Goal: Contribute content: Add original content to the website for others to see

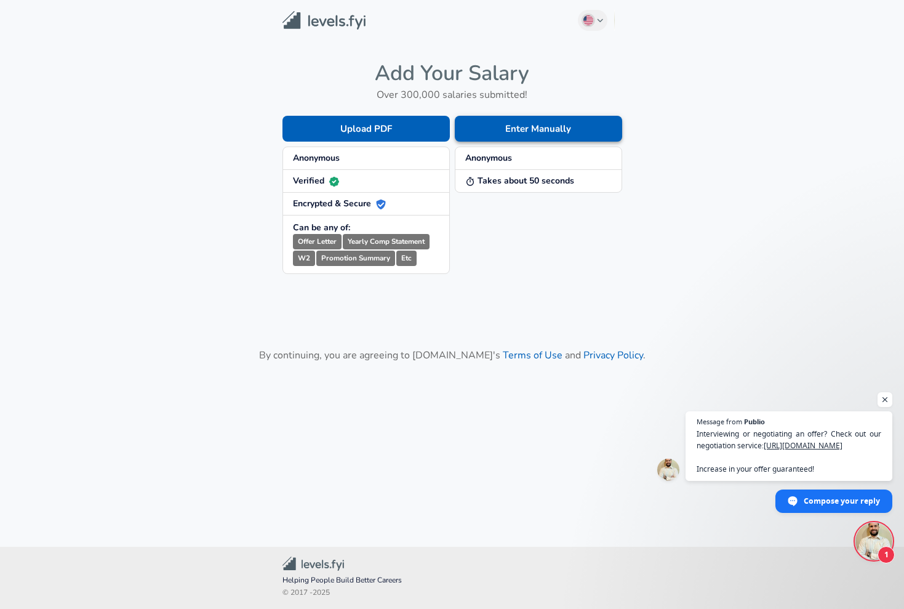
click at [536, 127] on button "Enter Manually" at bounding box center [538, 129] width 167 height 26
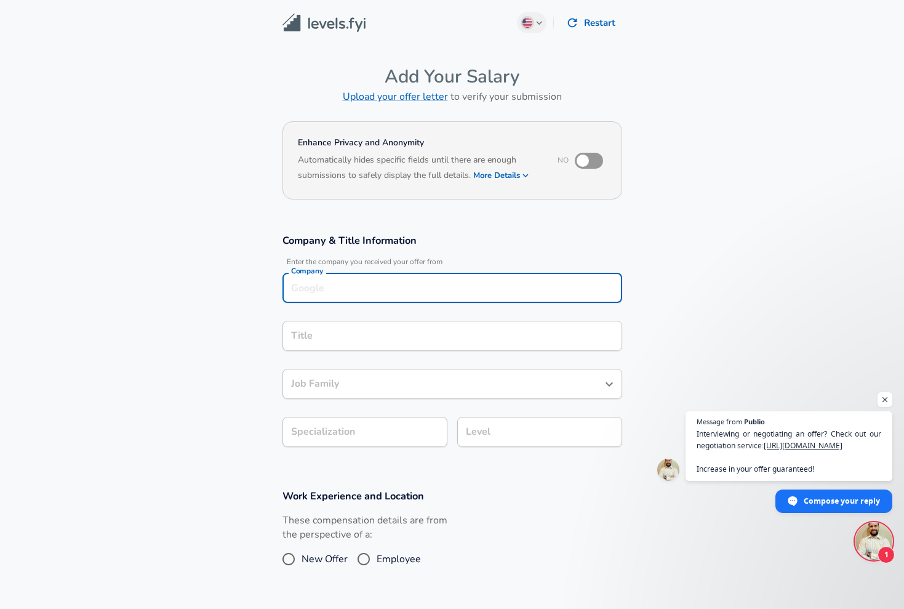
scroll to position [12, 0]
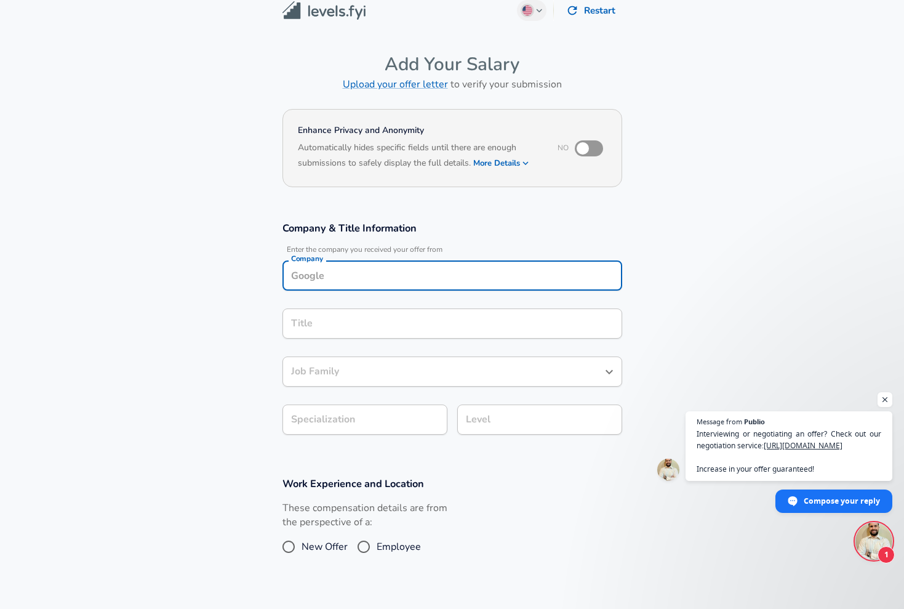
click at [419, 273] on input "Company" at bounding box center [452, 275] width 329 height 19
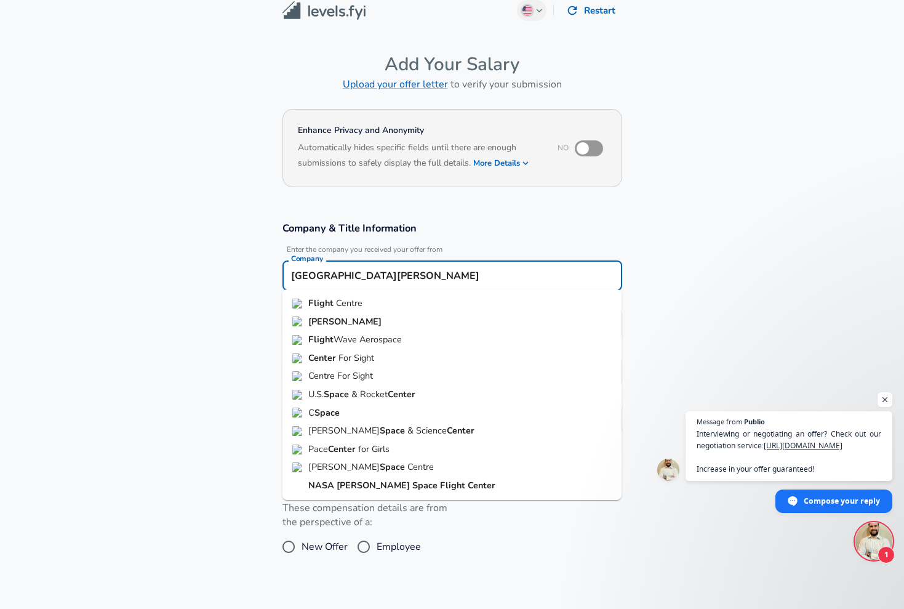
type input "[GEOGRAPHIC_DATA][PERSON_NAME]"
click at [214, 315] on section "Company & Title Information Enter the company you received your offer from Comp…" at bounding box center [452, 334] width 904 height 255
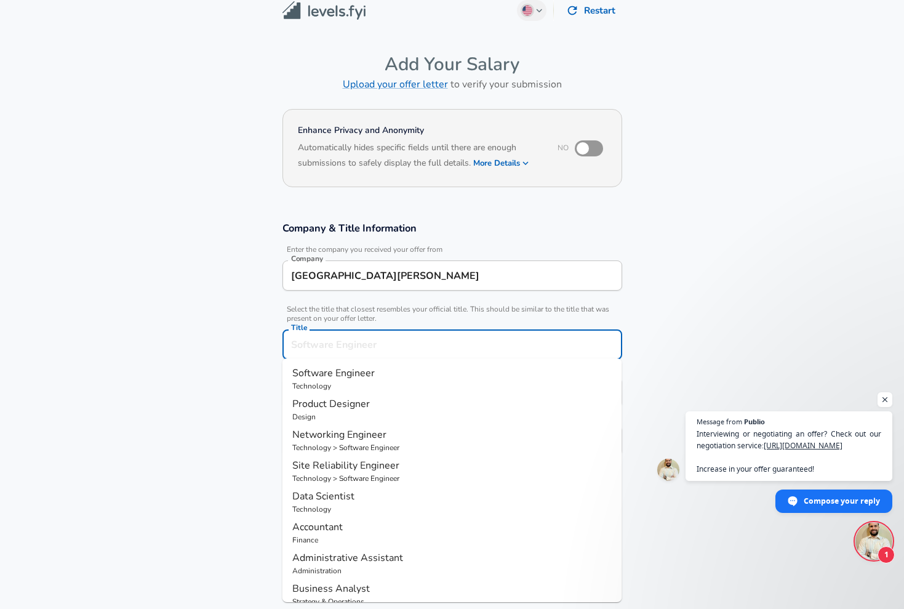
scroll to position [37, 0]
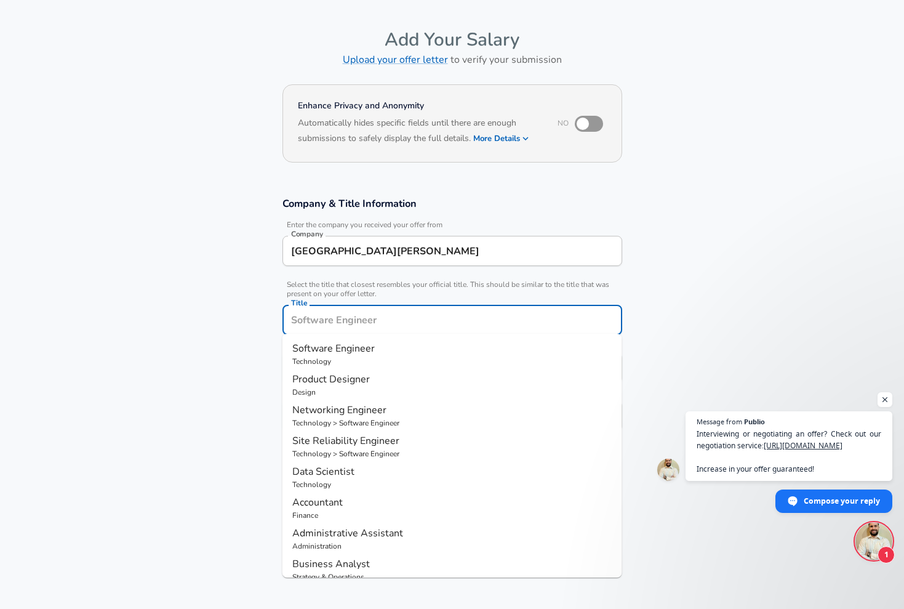
click at [321, 317] on input "Title" at bounding box center [452, 319] width 329 height 19
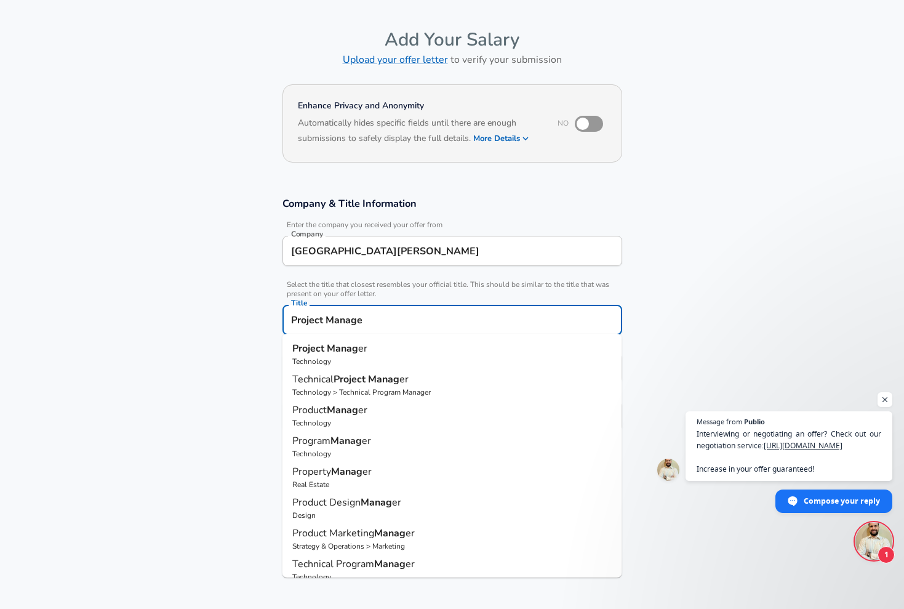
type input "Project Manager"
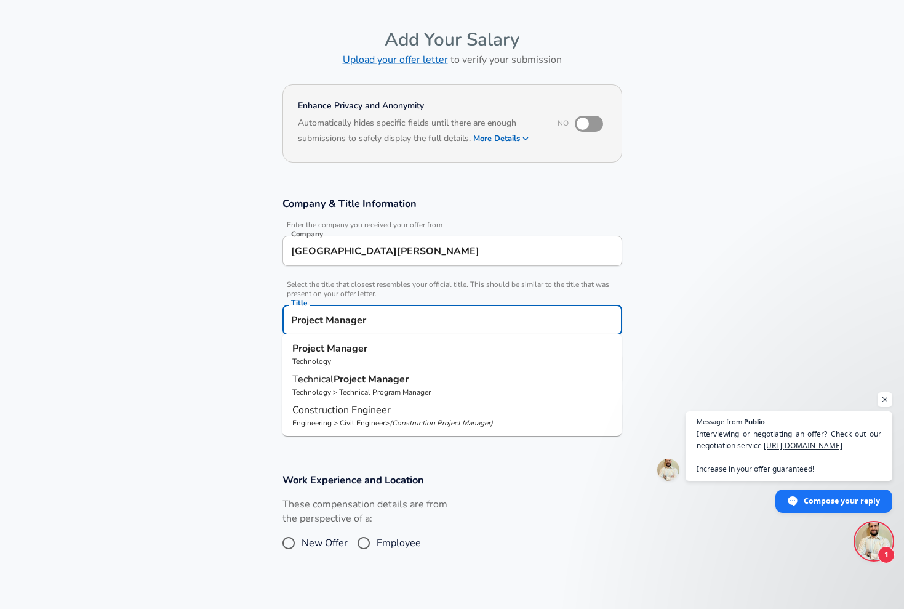
click at [312, 345] on strong "Project" at bounding box center [309, 349] width 34 height 14
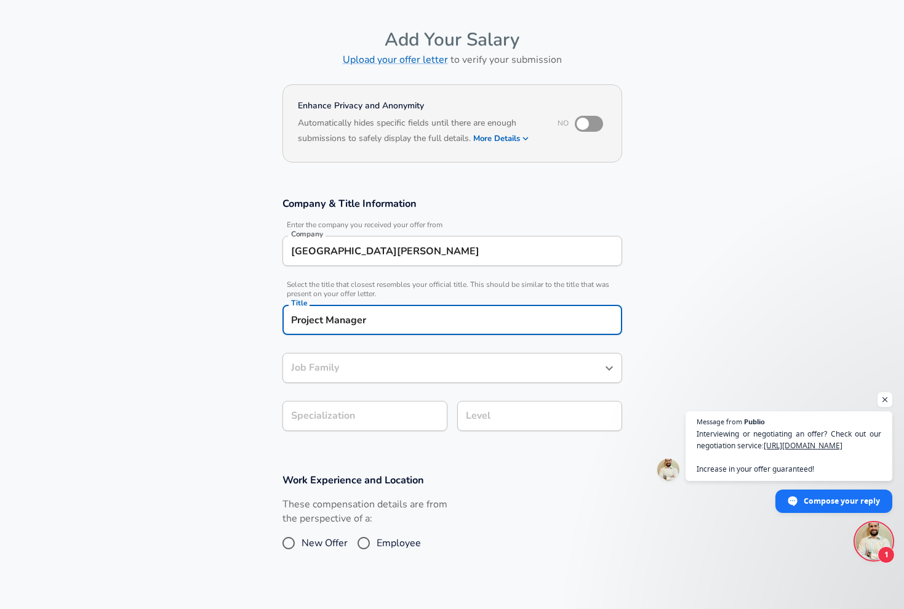
type input "Project Manager"
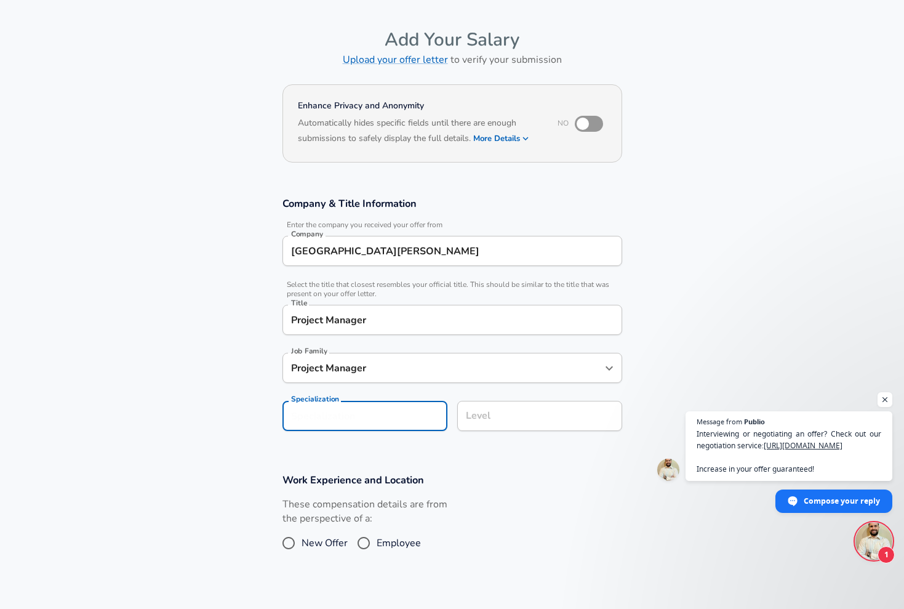
scroll to position [74, 0]
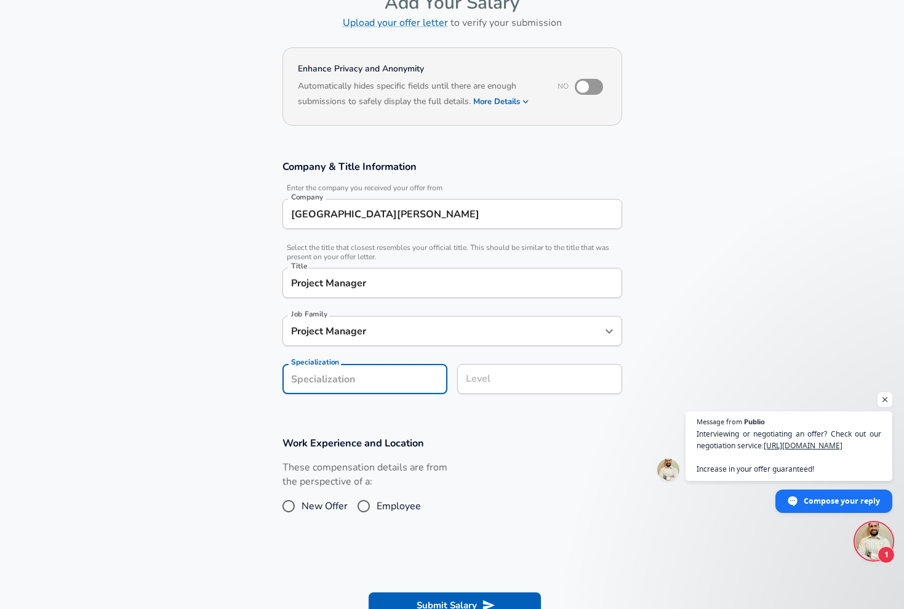
click at [377, 417] on section "Company & Title Information Enter the company you received your offer from Comp…" at bounding box center [452, 283] width 904 height 276
type input "Aerospace"
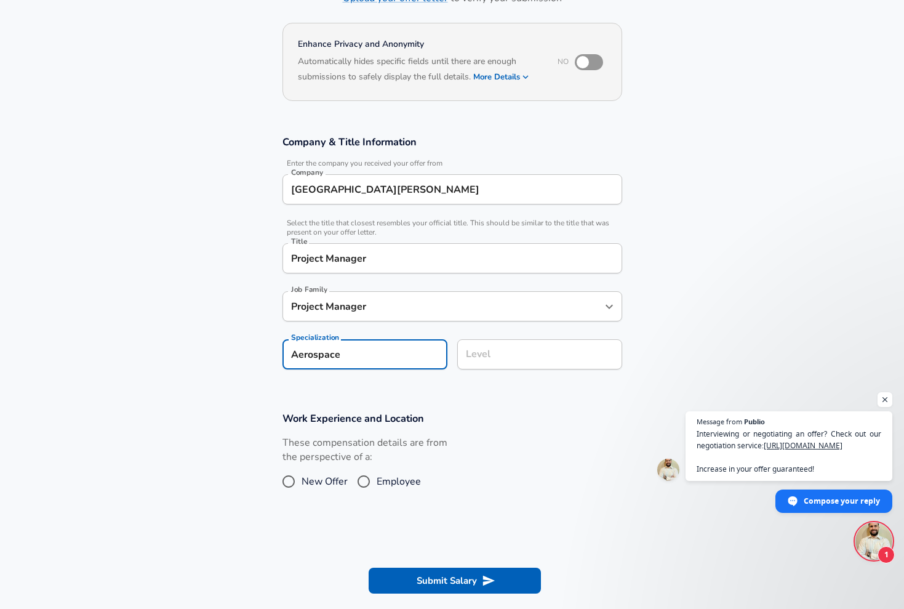
click at [520, 364] on input "Level" at bounding box center [540, 354] width 154 height 19
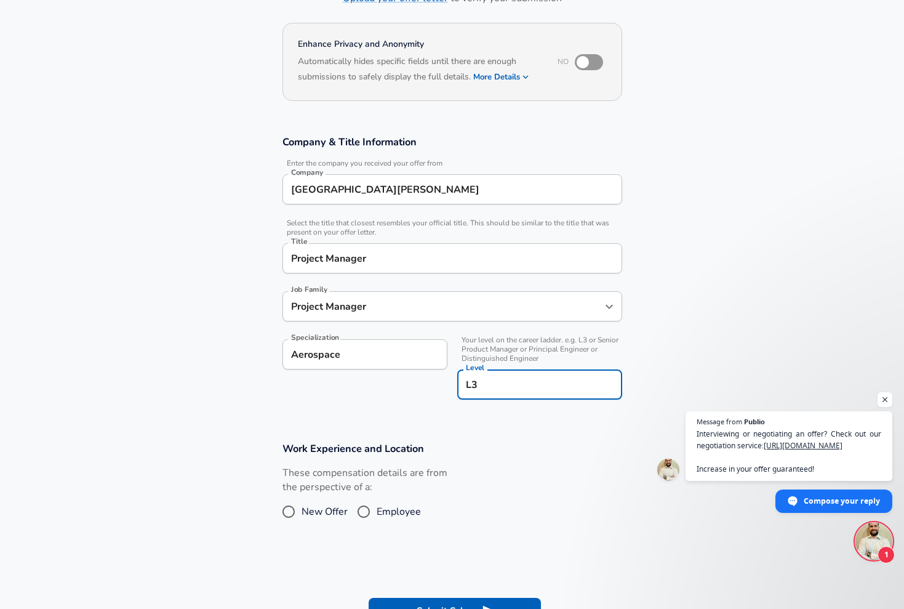
type input "L3"
click at [481, 435] on section "Work Experience and Location These compensation details are from the perspectiv…" at bounding box center [452, 488] width 904 height 123
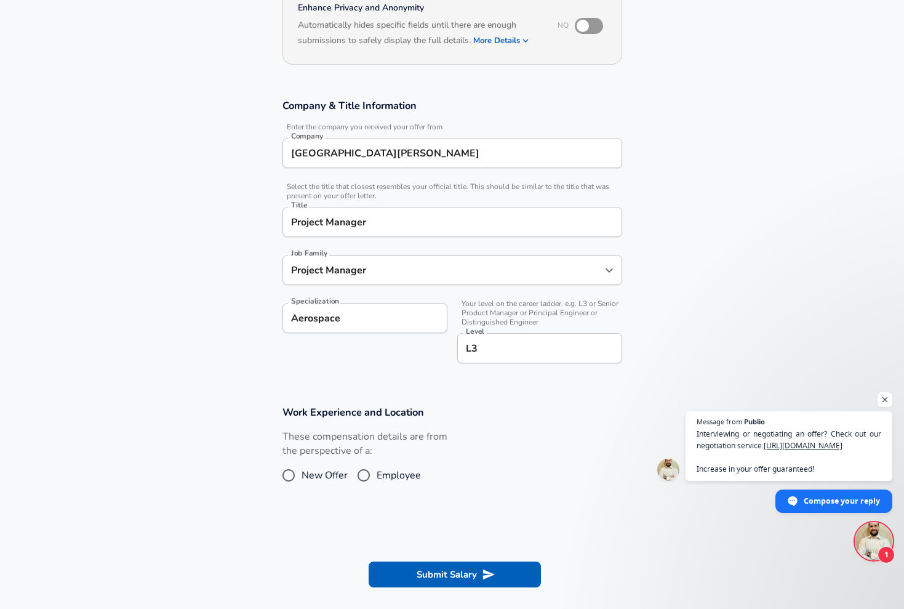
scroll to position [135, 0]
click at [366, 470] on input "Employee" at bounding box center [364, 475] width 26 height 20
radio input "true"
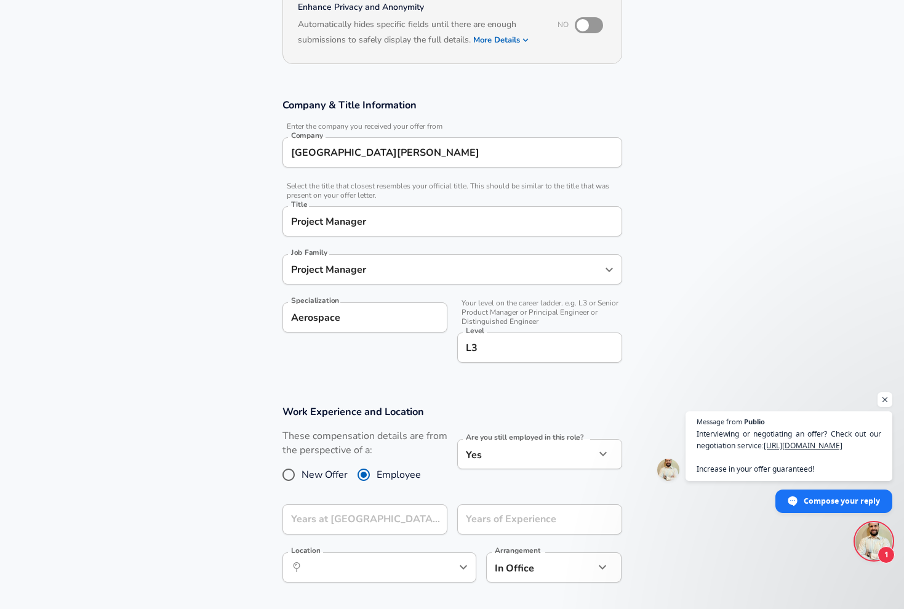
scroll to position [162, 0]
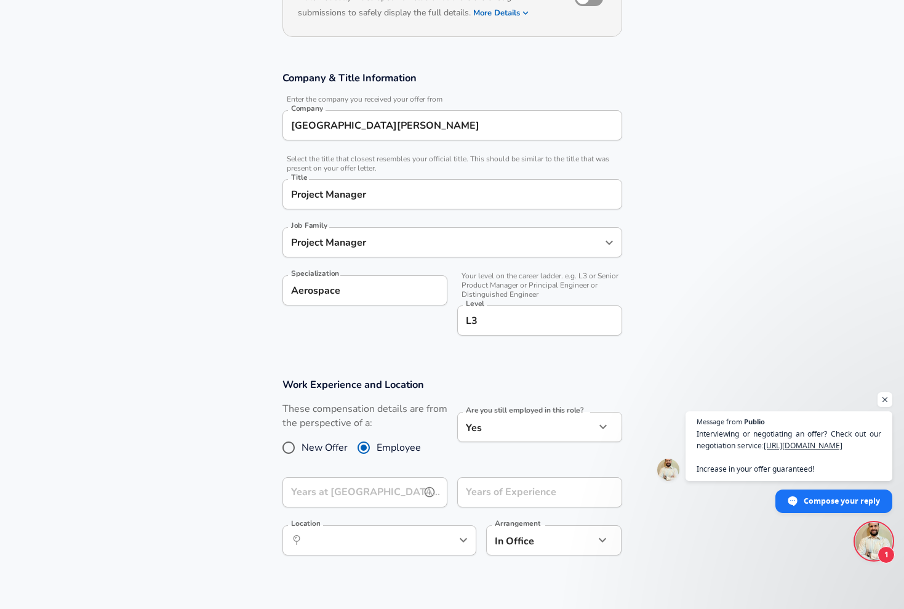
click at [368, 489] on input "Years at [GEOGRAPHIC_DATA][PERSON_NAME]" at bounding box center [352, 492] width 138 height 30
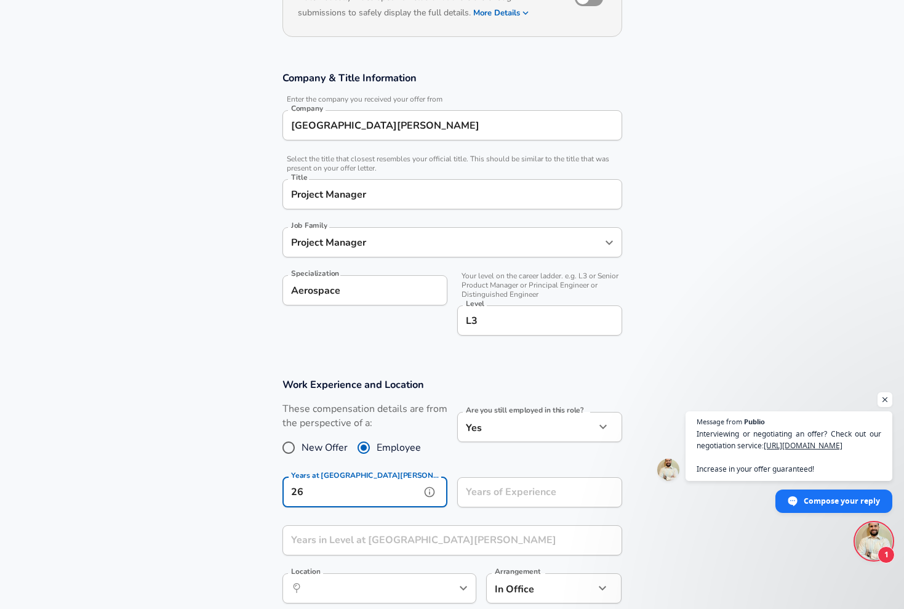
type input "26"
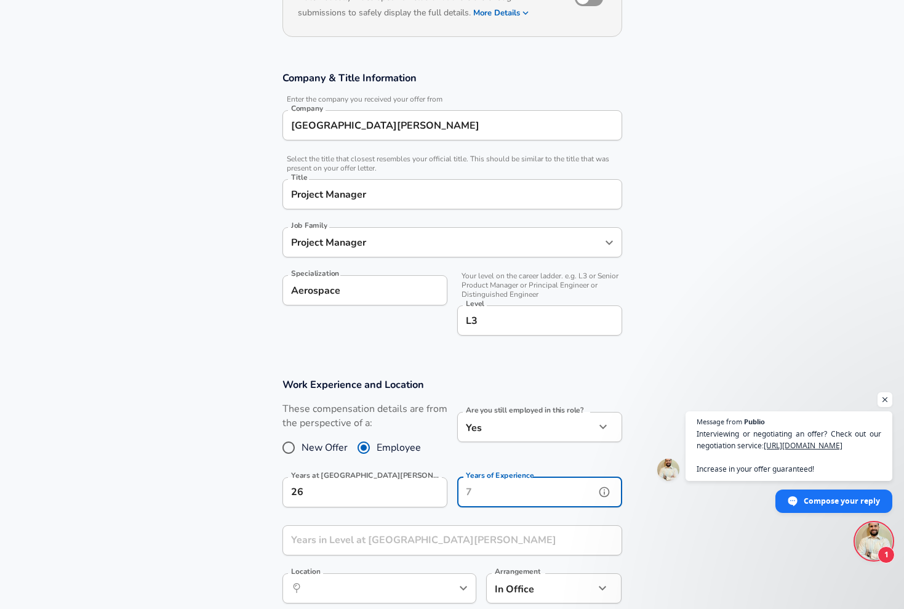
click at [552, 491] on input "Years of Experience" at bounding box center [526, 492] width 138 height 30
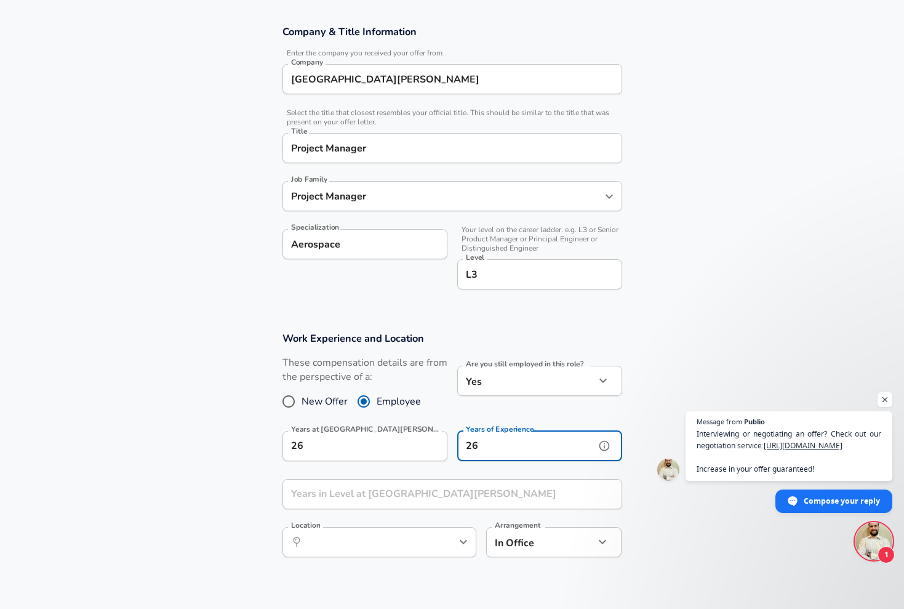
scroll to position [210, 0]
type input "26"
click at [430, 491] on input "Years in Level at [GEOGRAPHIC_DATA][PERSON_NAME]" at bounding box center [439, 493] width 313 height 30
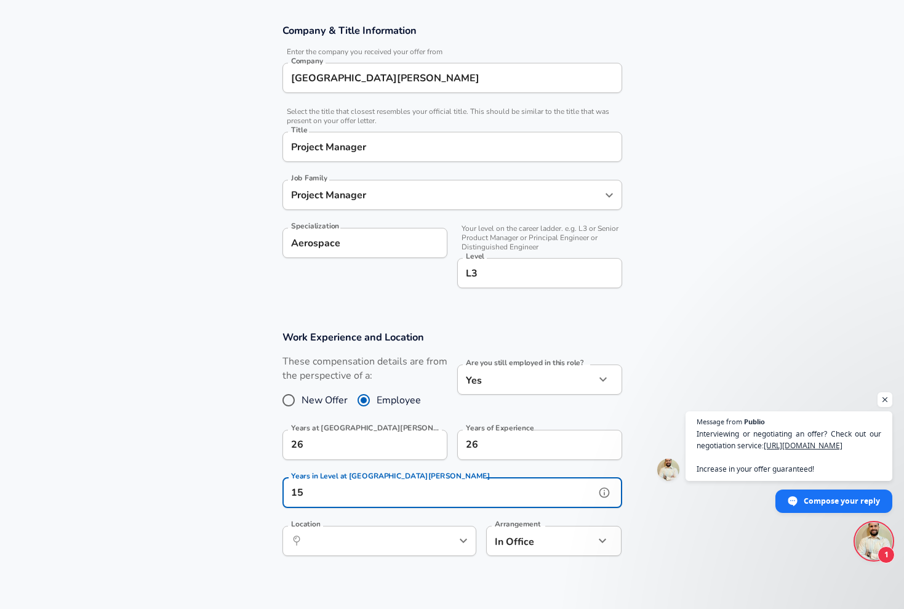
type input "15"
click at [244, 518] on section "Work Experience and Location These compensation details are from the perspectiv…" at bounding box center [452, 449] width 904 height 267
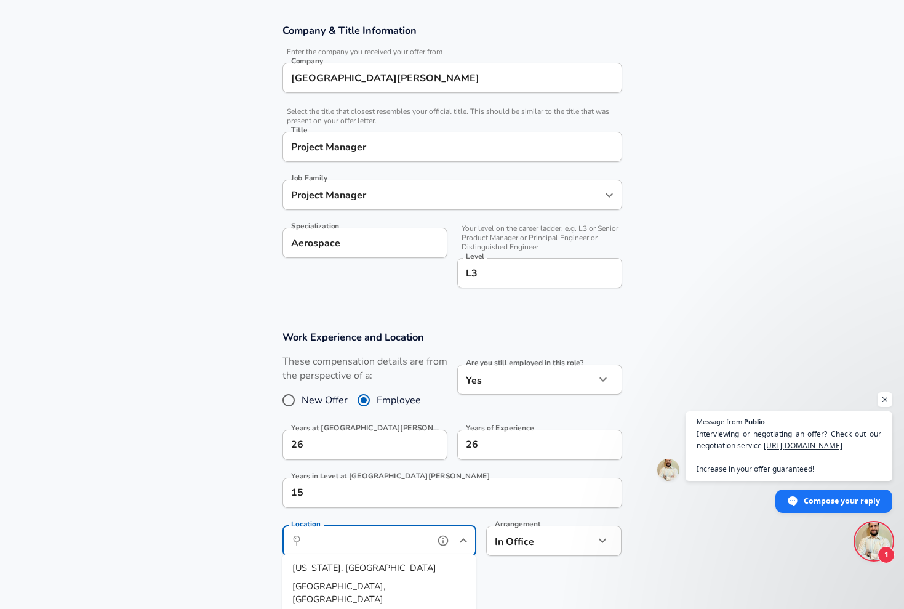
click at [380, 541] on input "Location" at bounding box center [366, 540] width 126 height 19
click at [337, 571] on strong "Greenbelt," at bounding box center [315, 567] width 47 height 12
type input "Greenbelt, MD"
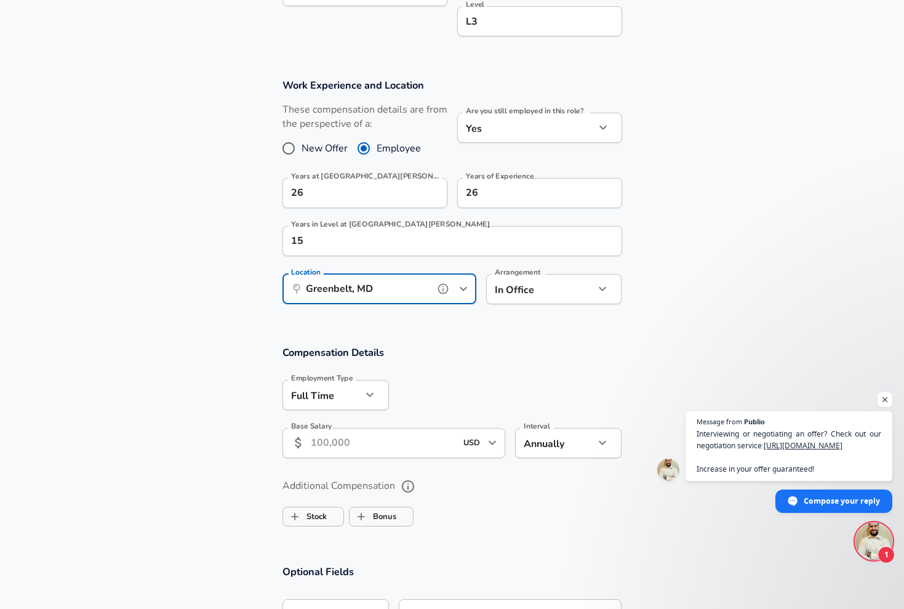
scroll to position [490, 0]
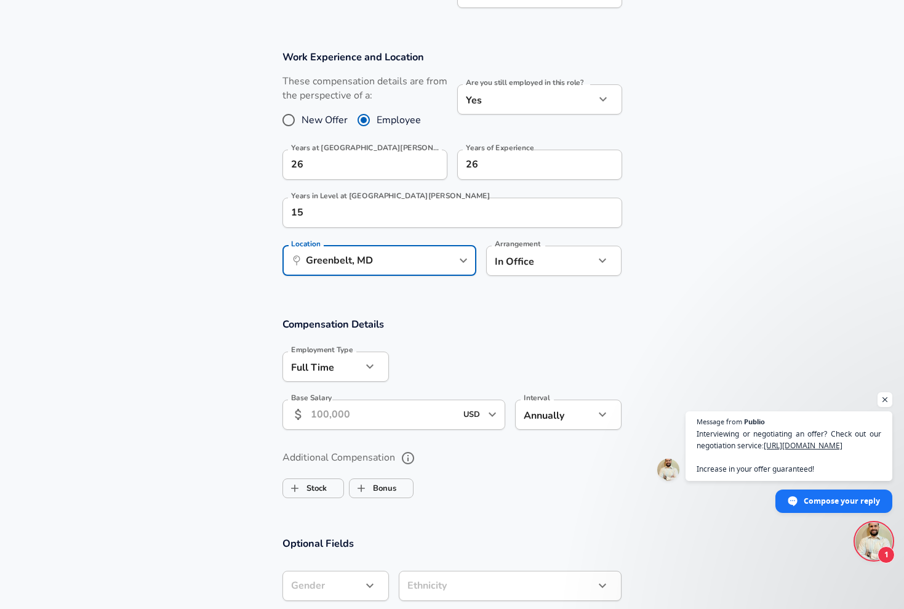
click at [377, 411] on input "Base Salary" at bounding box center [384, 414] width 146 height 30
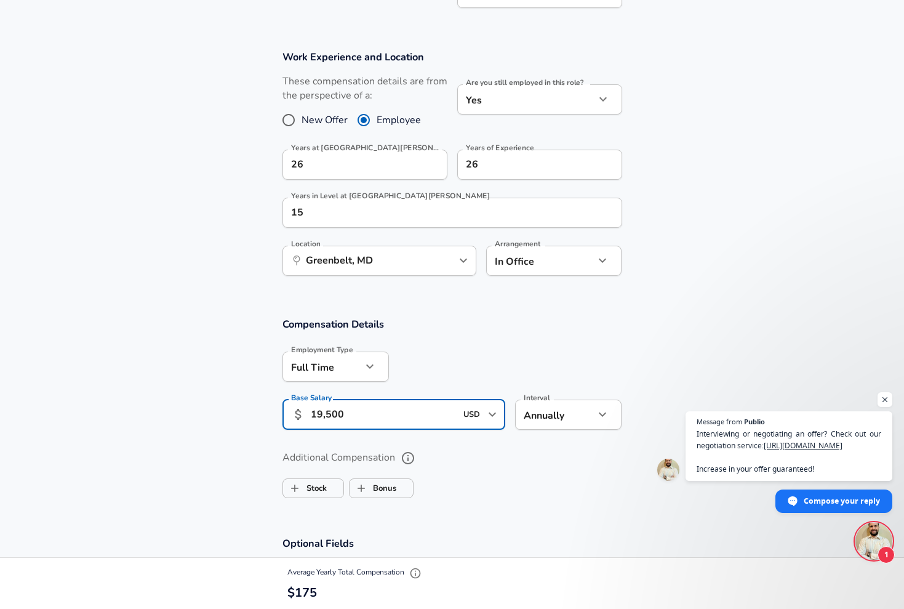
type input "195,000"
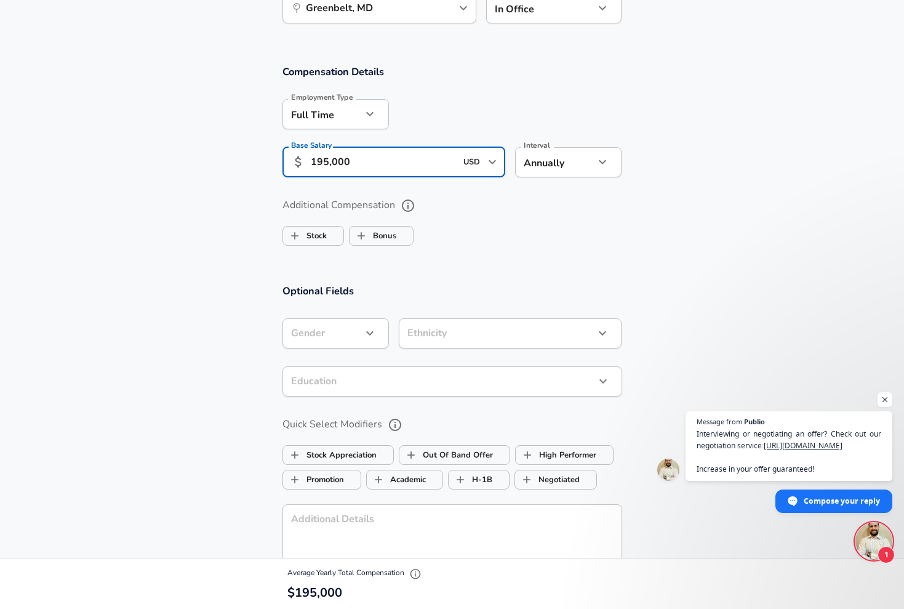
scroll to position [744, 0]
click at [371, 335] on icon "button" at bounding box center [370, 331] width 15 height 15
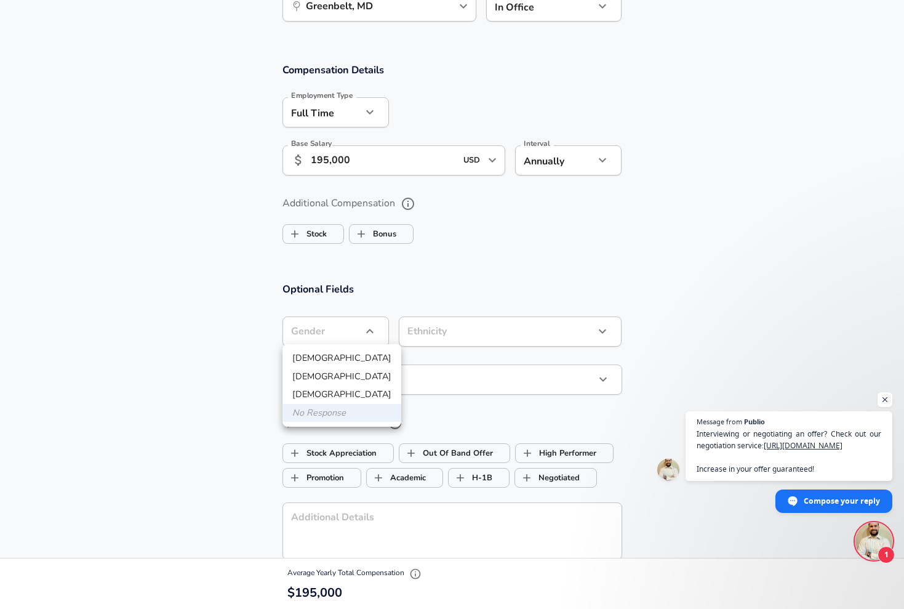
click at [331, 357] on li "[DEMOGRAPHIC_DATA]" at bounding box center [342, 358] width 119 height 18
type input "[DEMOGRAPHIC_DATA]"
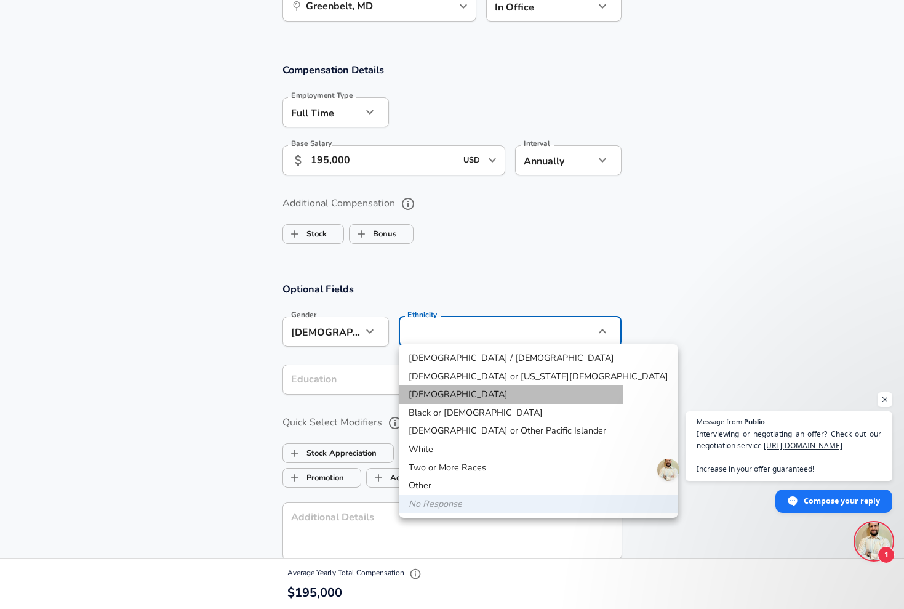
click at [435, 398] on li "[DEMOGRAPHIC_DATA]" at bounding box center [538, 394] width 279 height 18
type input "[DEMOGRAPHIC_DATA]"
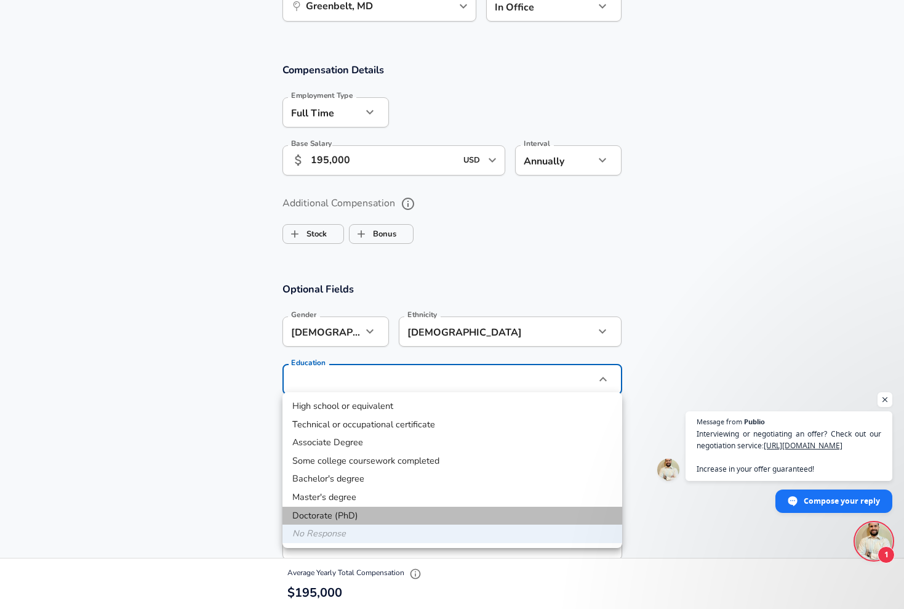
click at [351, 510] on li "Doctorate (PhD)" at bounding box center [453, 516] width 340 height 18
type input "Doctorate (PhD)"
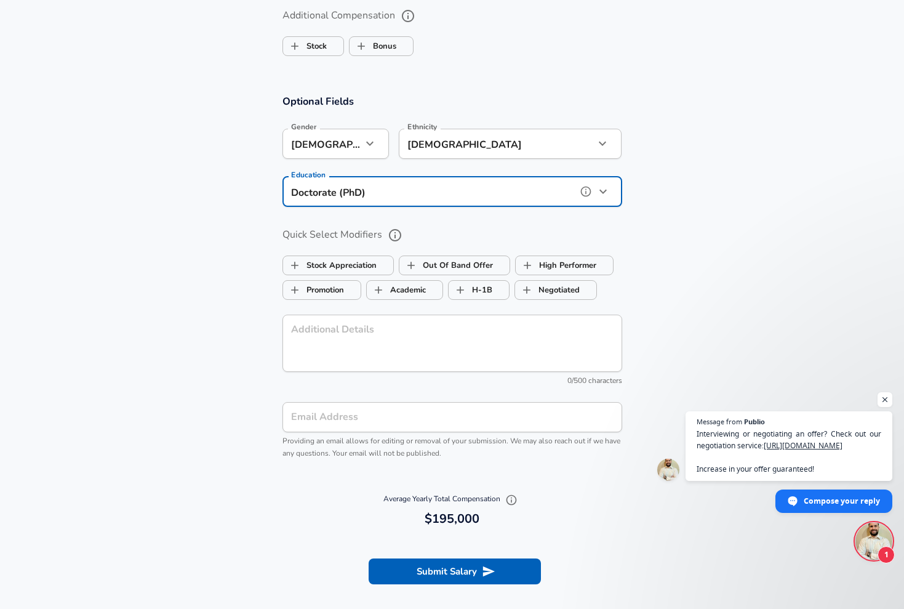
scroll to position [938, 0]
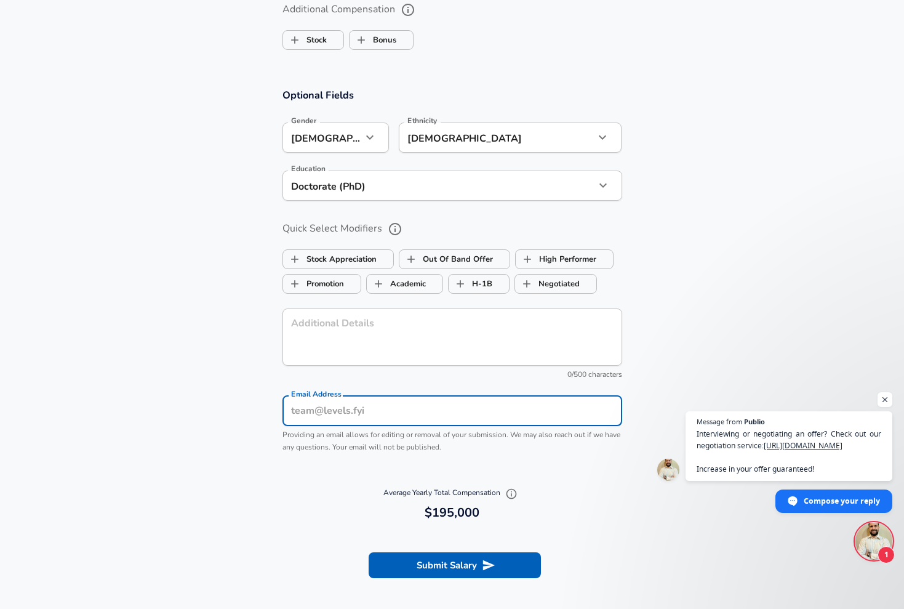
type input "[EMAIL_ADDRESS][DOMAIN_NAME]"
click at [435, 560] on button "Submit Salary" at bounding box center [455, 565] width 172 height 26
